Goal: Information Seeking & Learning: Learn about a topic

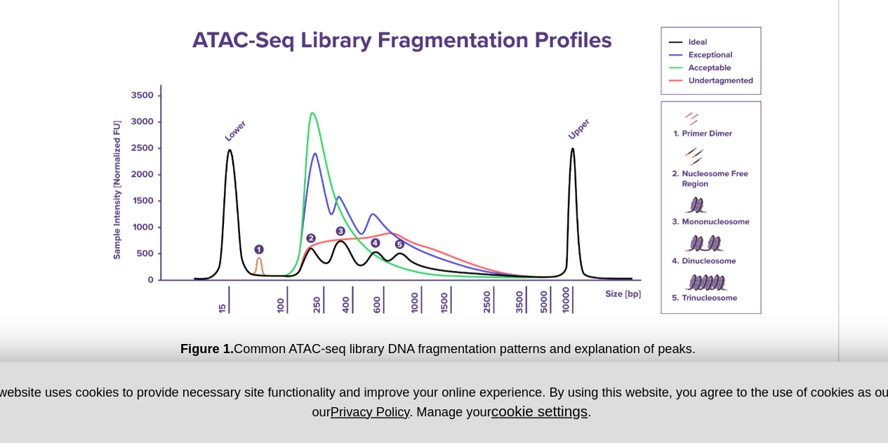
scroll to position [1957, 0]
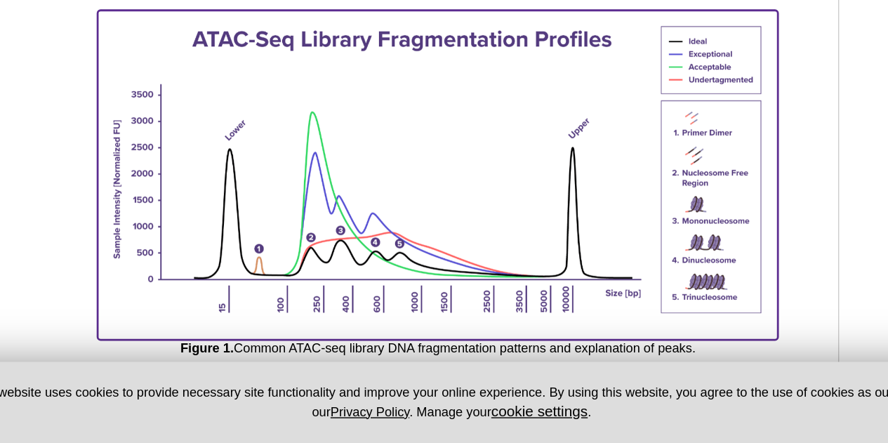
click at [363, 219] on img at bounding box center [366, 247] width 491 height 234
drag, startPoint x: 689, startPoint y: 124, endPoint x: 512, endPoint y: 211, distance: 197.4
click at [512, 211] on img at bounding box center [366, 247] width 491 height 234
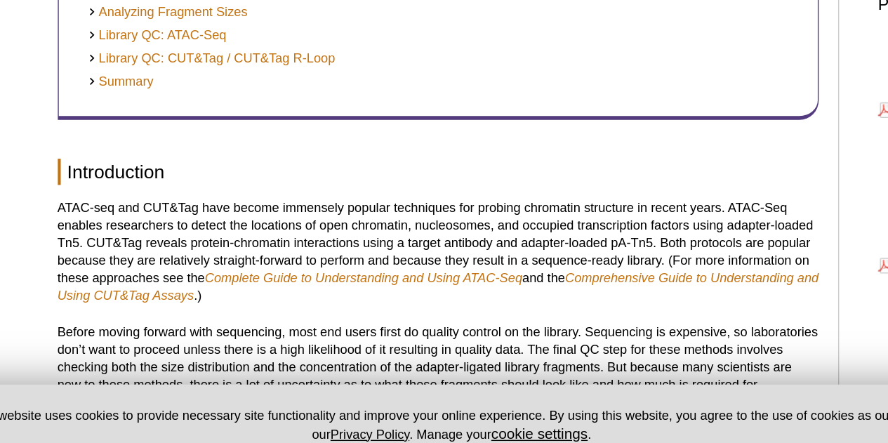
scroll to position [528, 0]
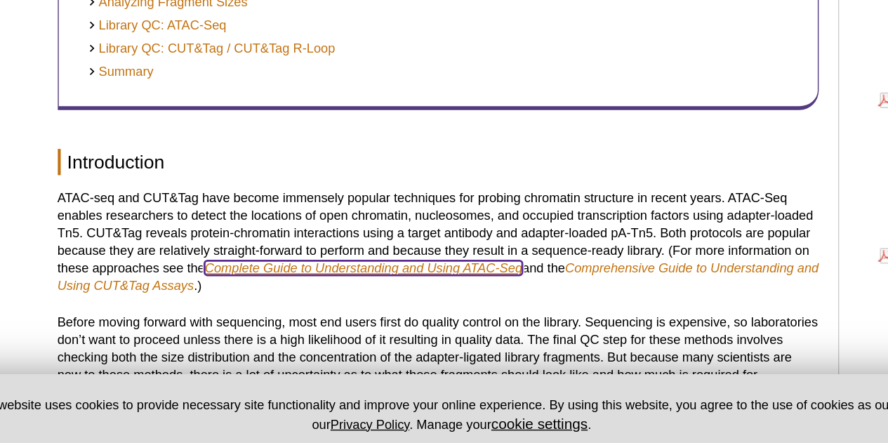
click at [390, 308] on em "Complete Guide to Understanding and Using ATAC-Seq" at bounding box center [313, 307] width 230 height 11
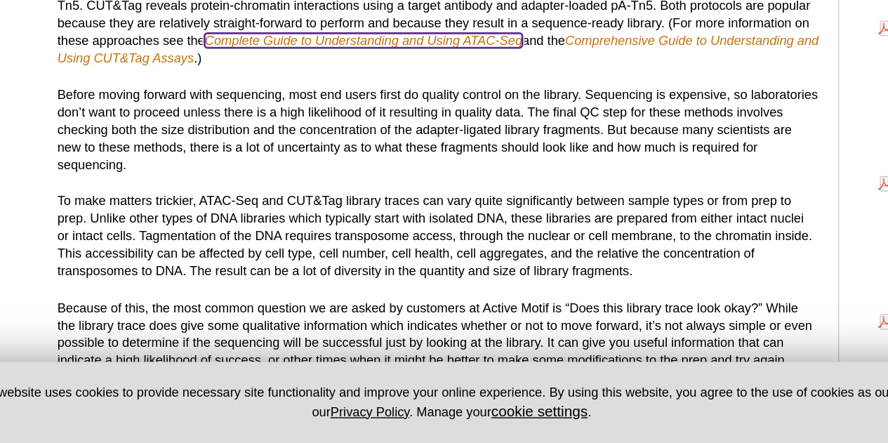
scroll to position [684, 0]
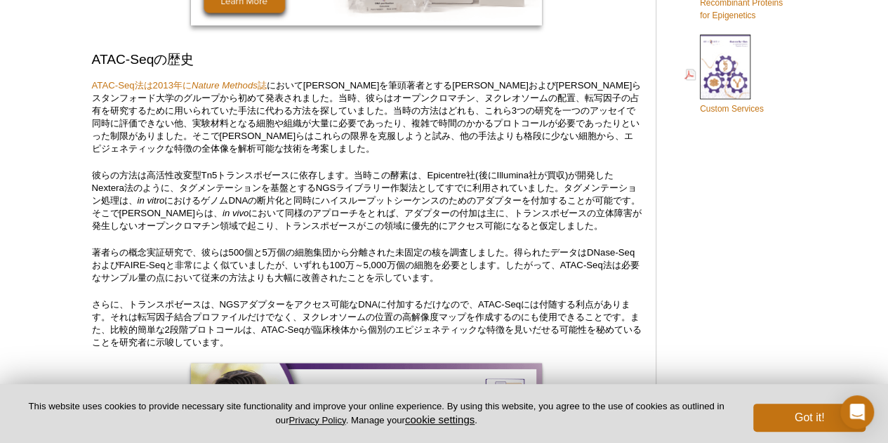
scroll to position [970, 0]
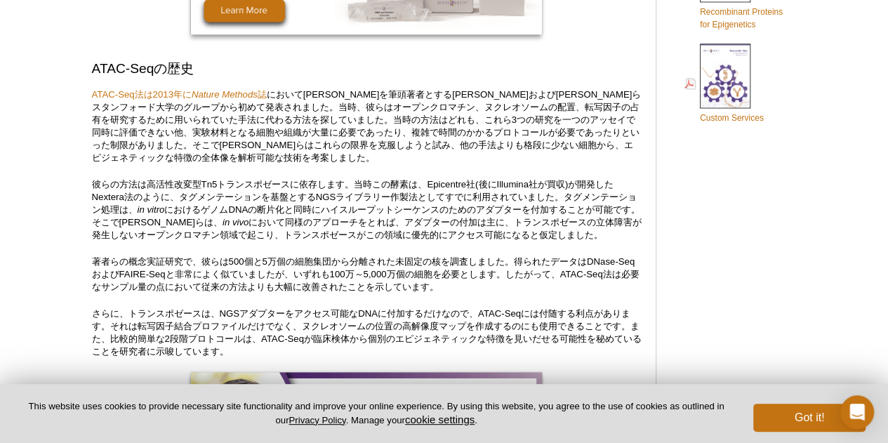
drag, startPoint x: 660, startPoint y: 37, endPoint x: 597, endPoint y: 71, distance: 71.6
click at [597, 71] on h2 "ATAC-Seqの歴史" at bounding box center [367, 68] width 550 height 19
click at [348, 116] on p "ATAC-Seq法は2013年に Nature Methods 誌 において[PERSON_NAME]を筆頭著者とする[PERSON_NAME]および[PER…" at bounding box center [367, 126] width 550 height 76
click at [264, 96] on link "ATAC-Seq法は2013年に Nature Methods 誌" at bounding box center [179, 94] width 175 height 11
